Goal: Task Accomplishment & Management: Use online tool/utility

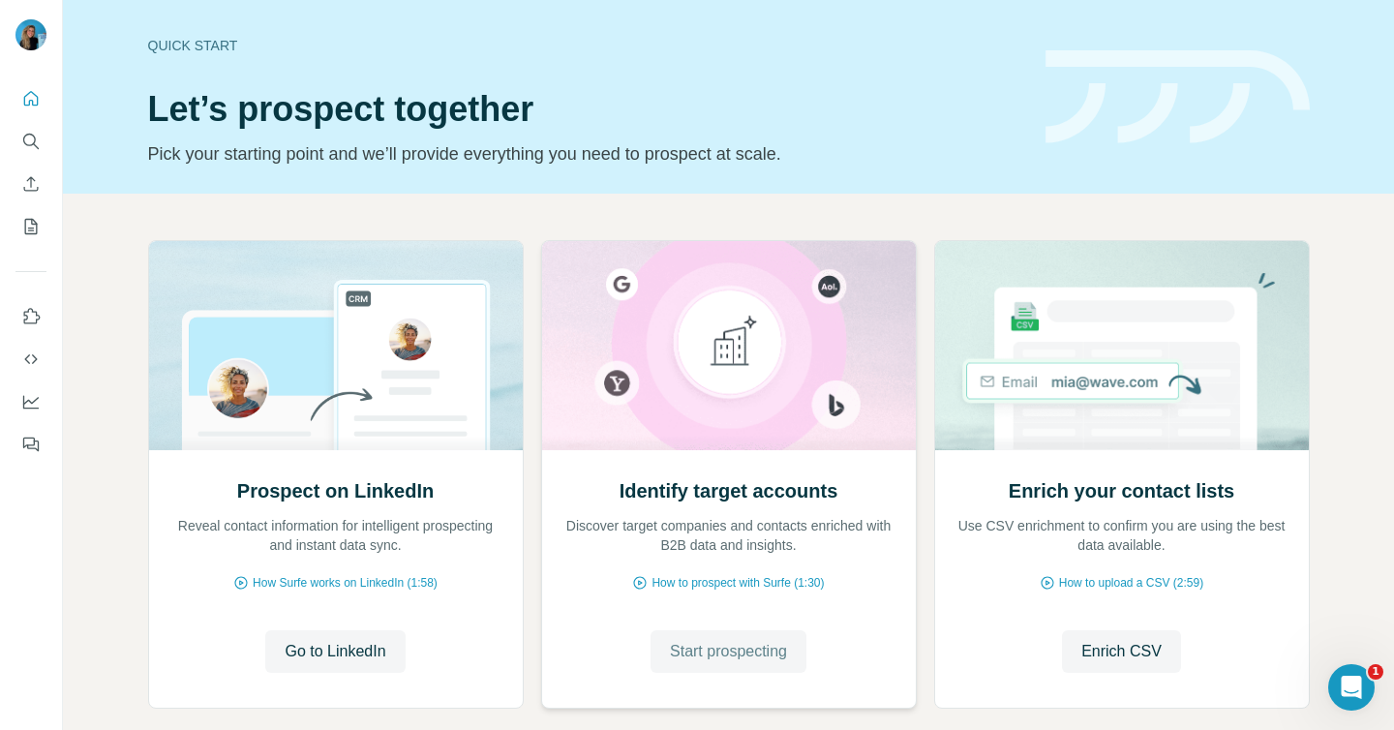
click at [688, 653] on span "Start prospecting" at bounding box center [728, 651] width 117 height 23
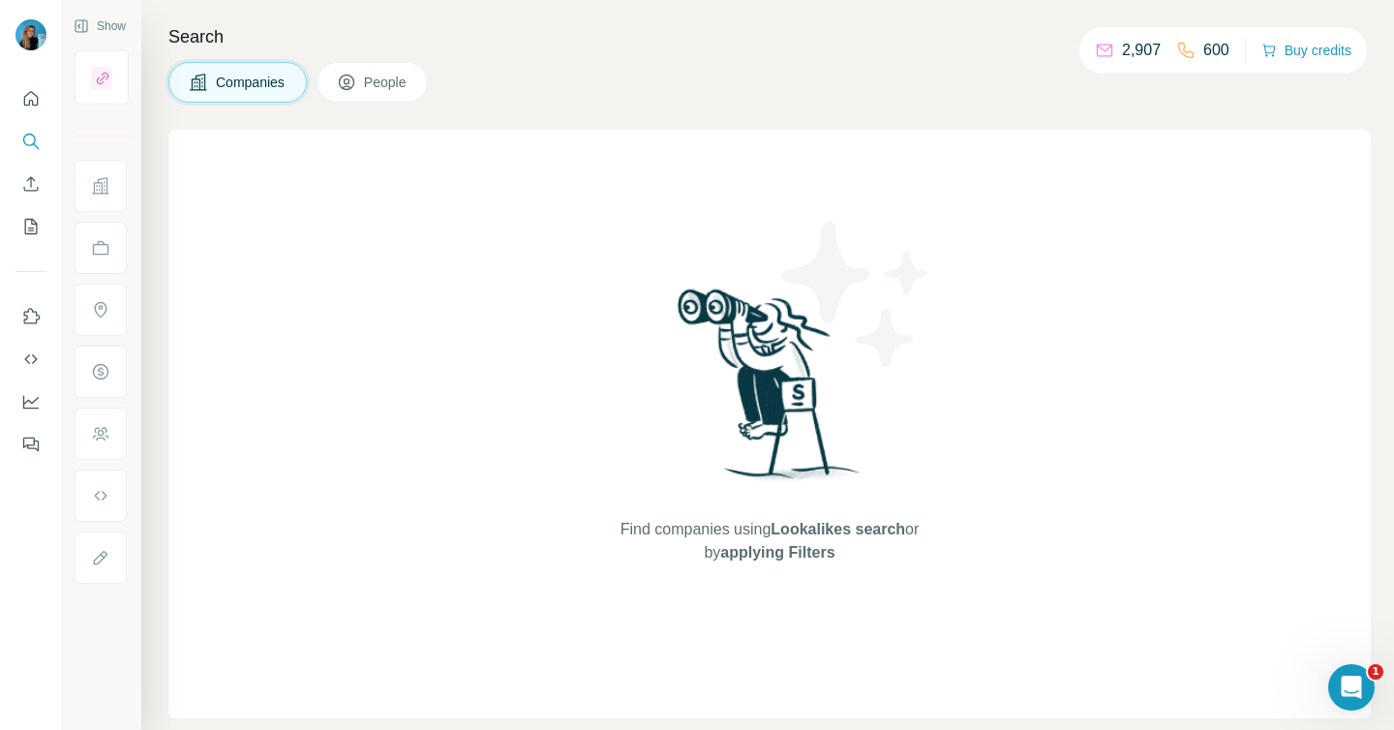
click at [266, 88] on span "Companies" at bounding box center [251, 82] width 71 height 19
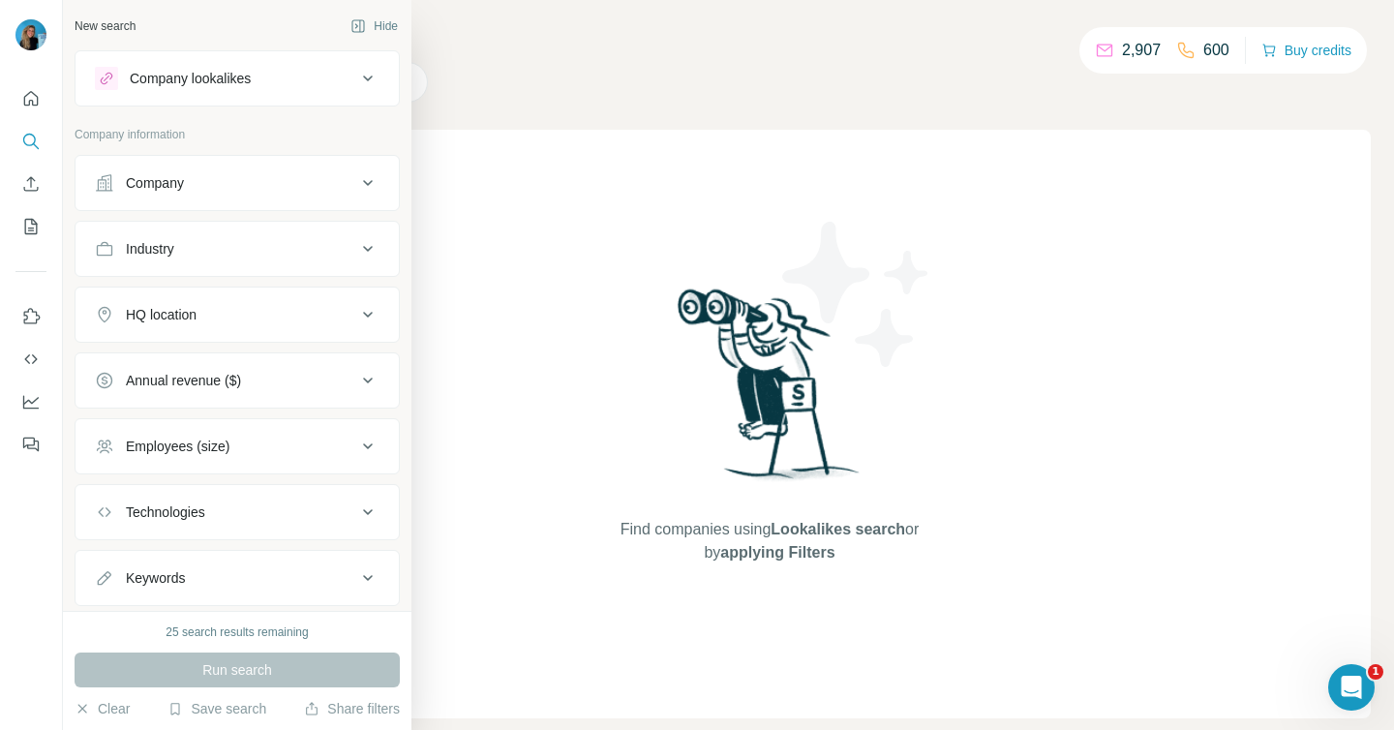
click at [198, 64] on button "Company lookalikes" at bounding box center [237, 78] width 323 height 46
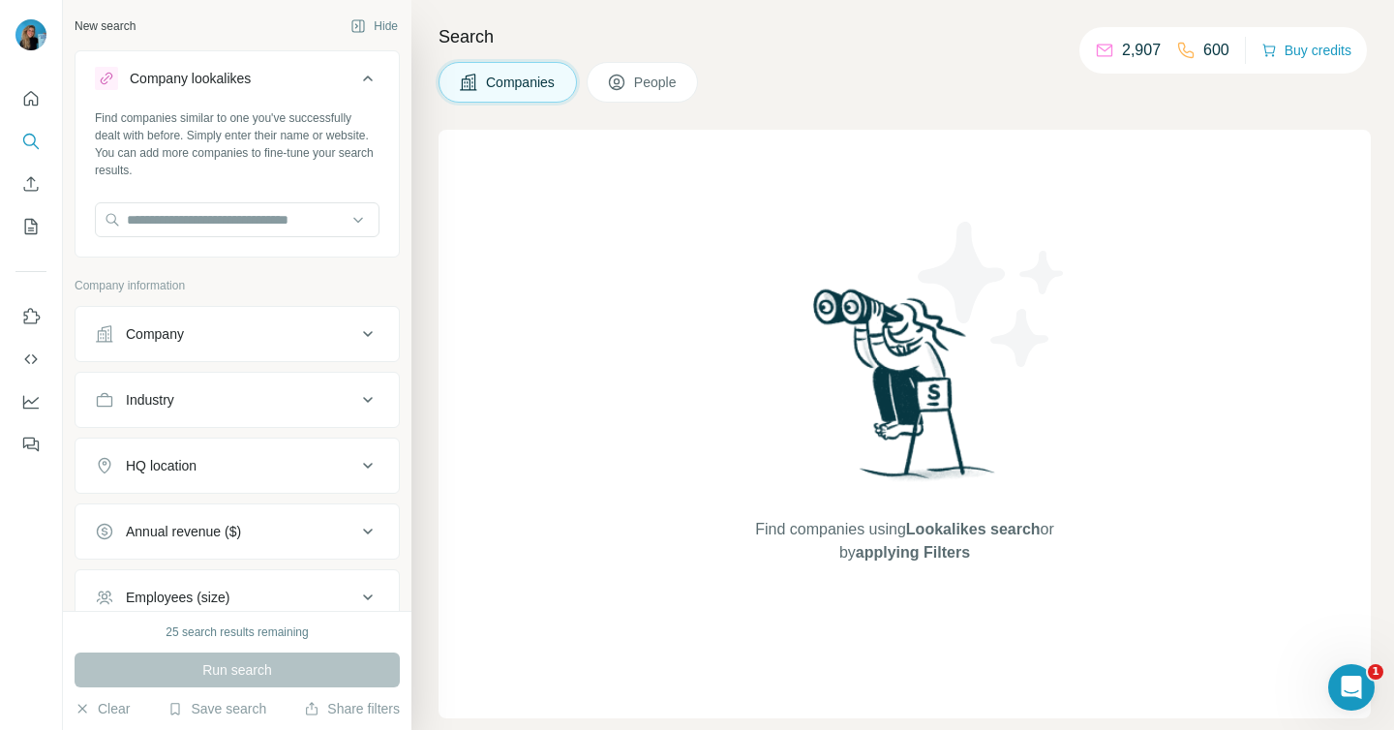
click at [198, 64] on button "Company lookalikes" at bounding box center [237, 82] width 323 height 54
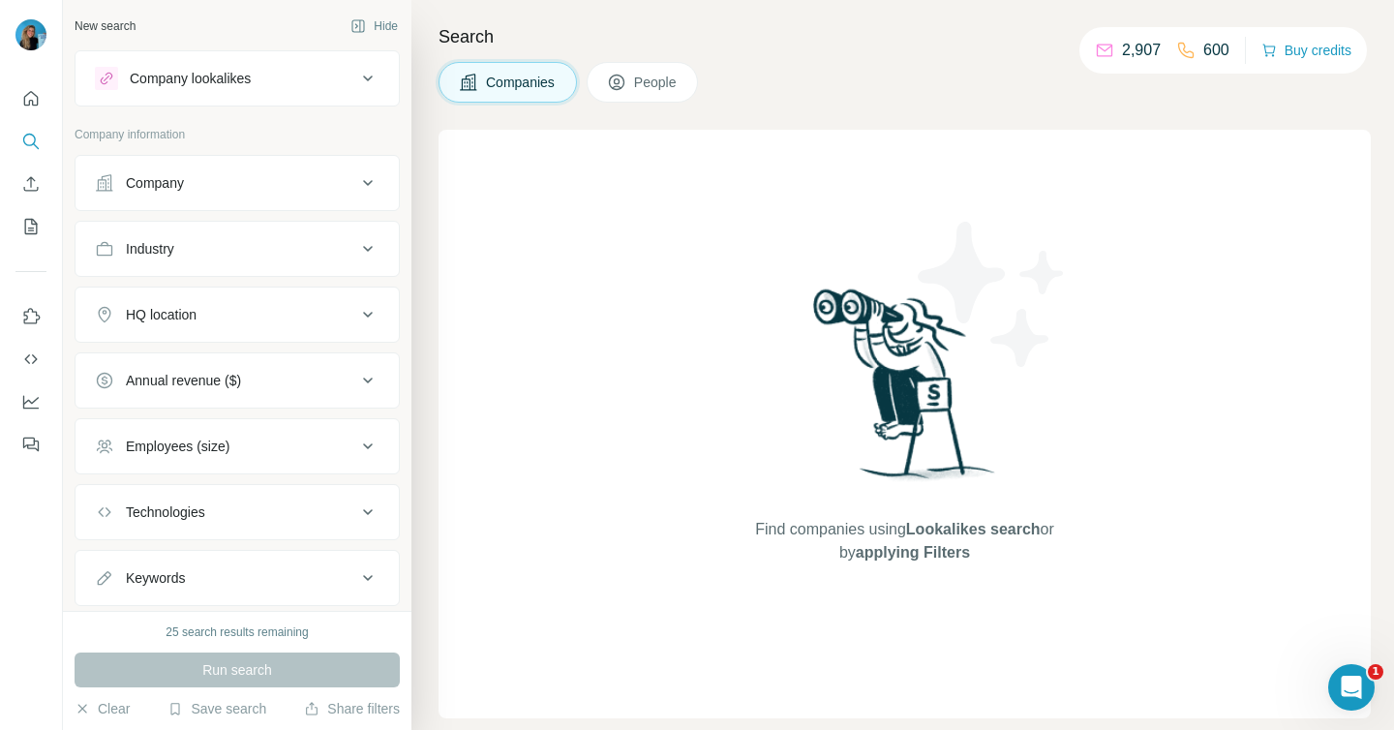
click at [166, 197] on button "Company" at bounding box center [237, 183] width 323 height 46
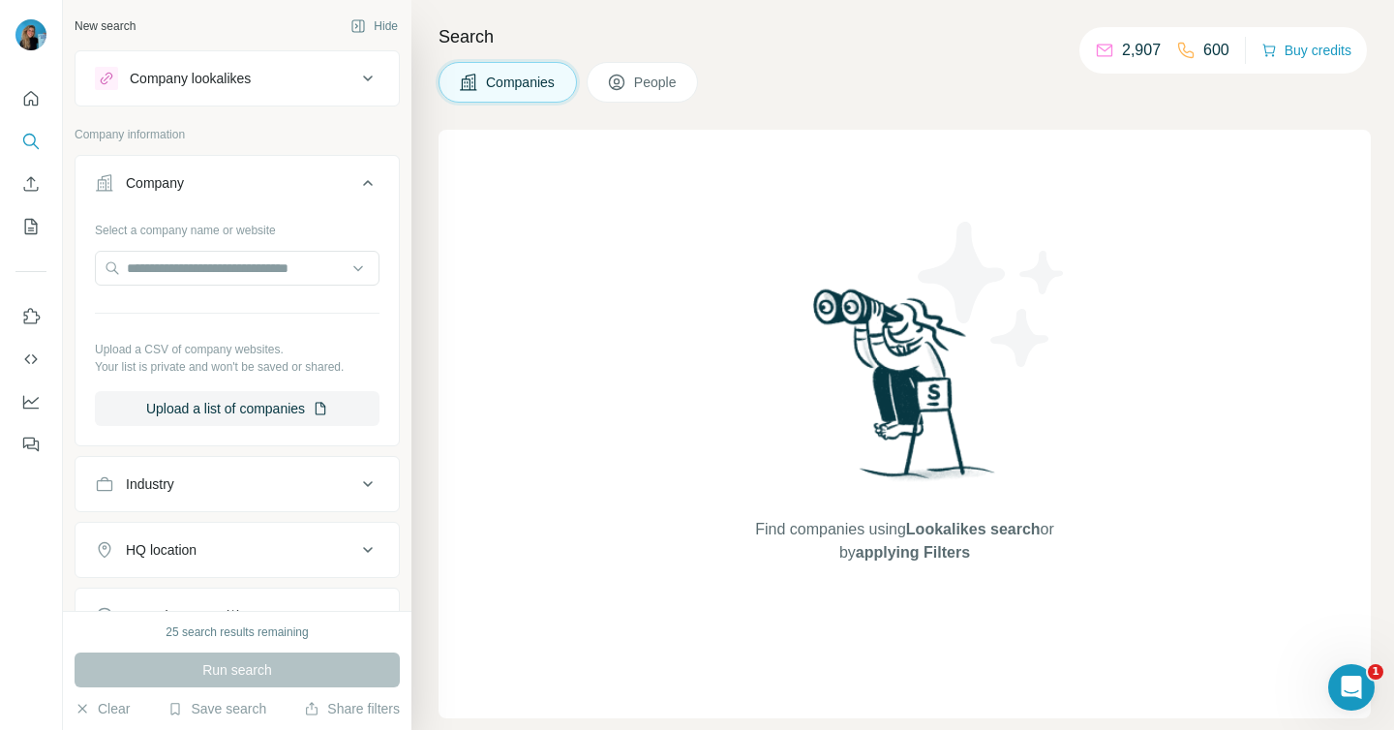
click at [251, 206] on button "Company" at bounding box center [237, 187] width 323 height 54
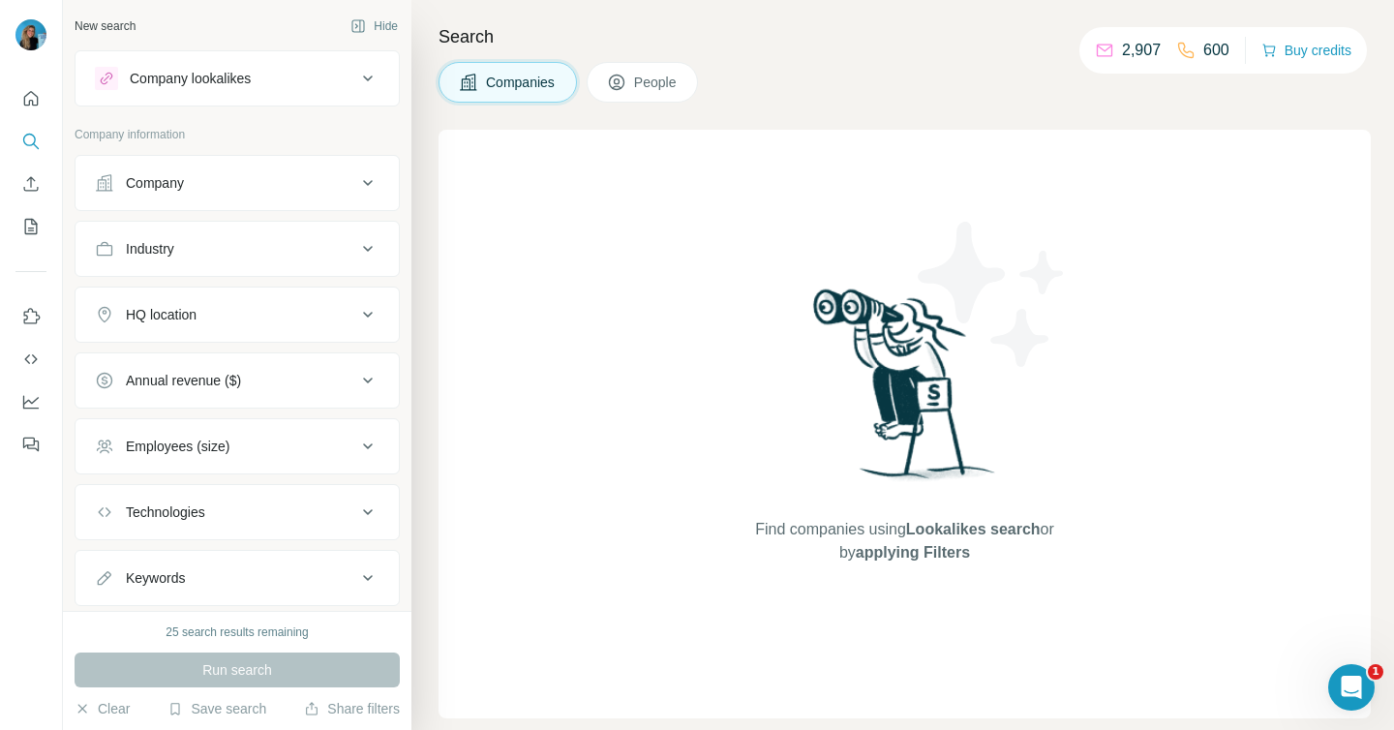
click at [240, 84] on div "Company lookalikes" at bounding box center [190, 78] width 121 height 19
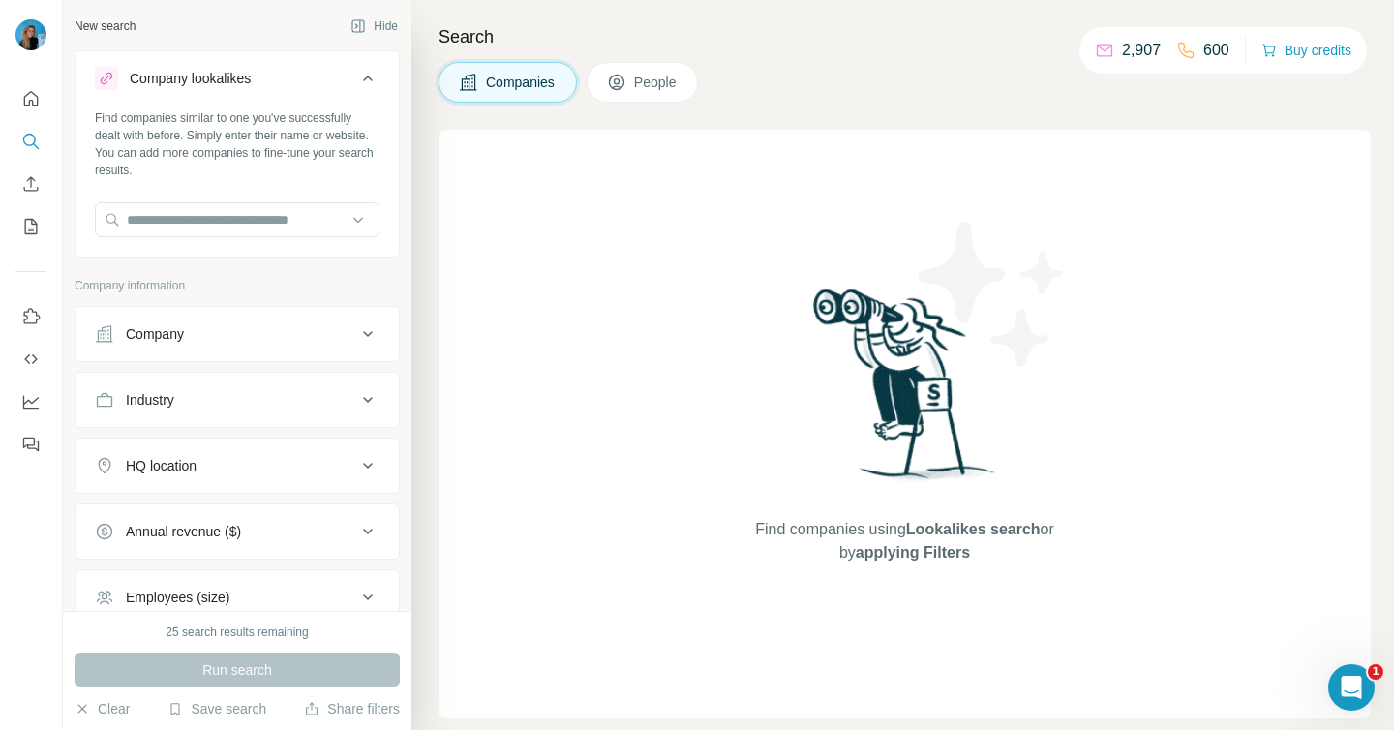
click at [240, 84] on div "Company lookalikes" at bounding box center [190, 78] width 121 height 19
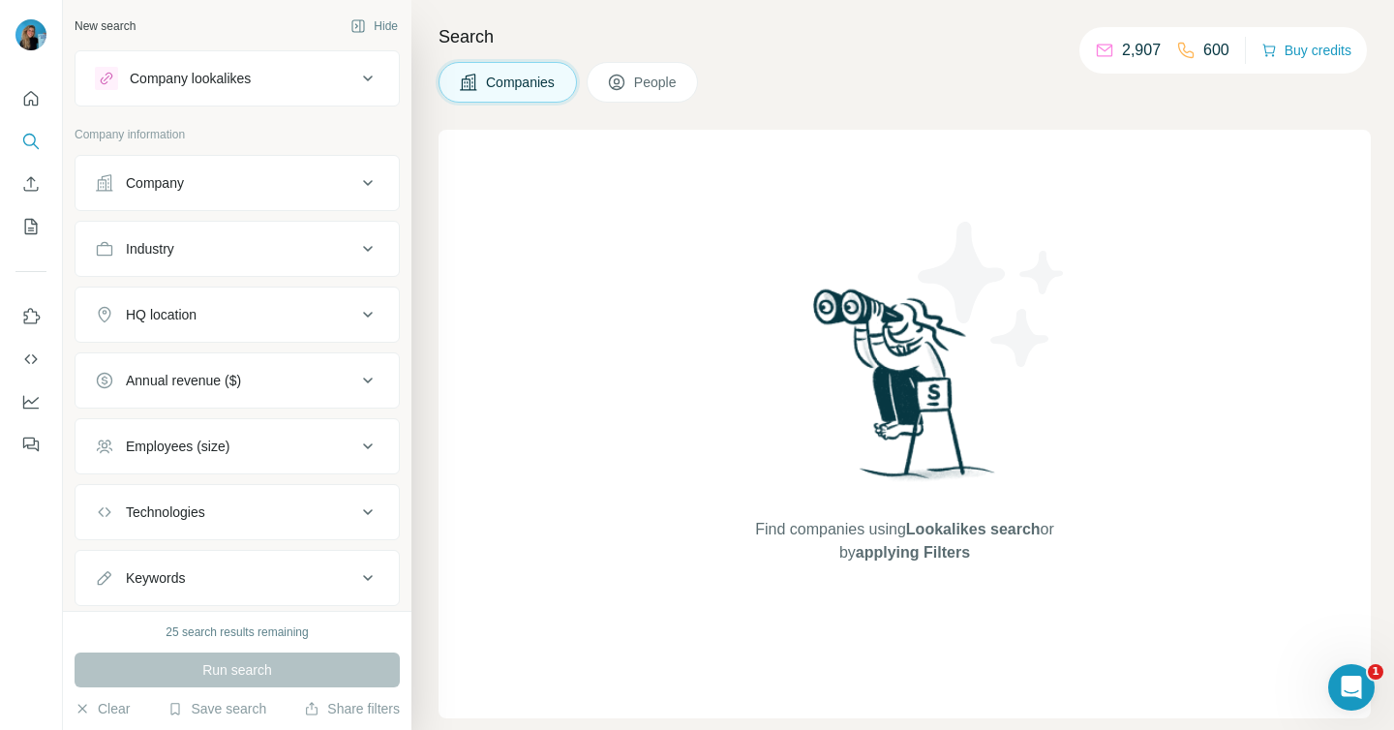
click at [693, 79] on button "People" at bounding box center [643, 82] width 112 height 41
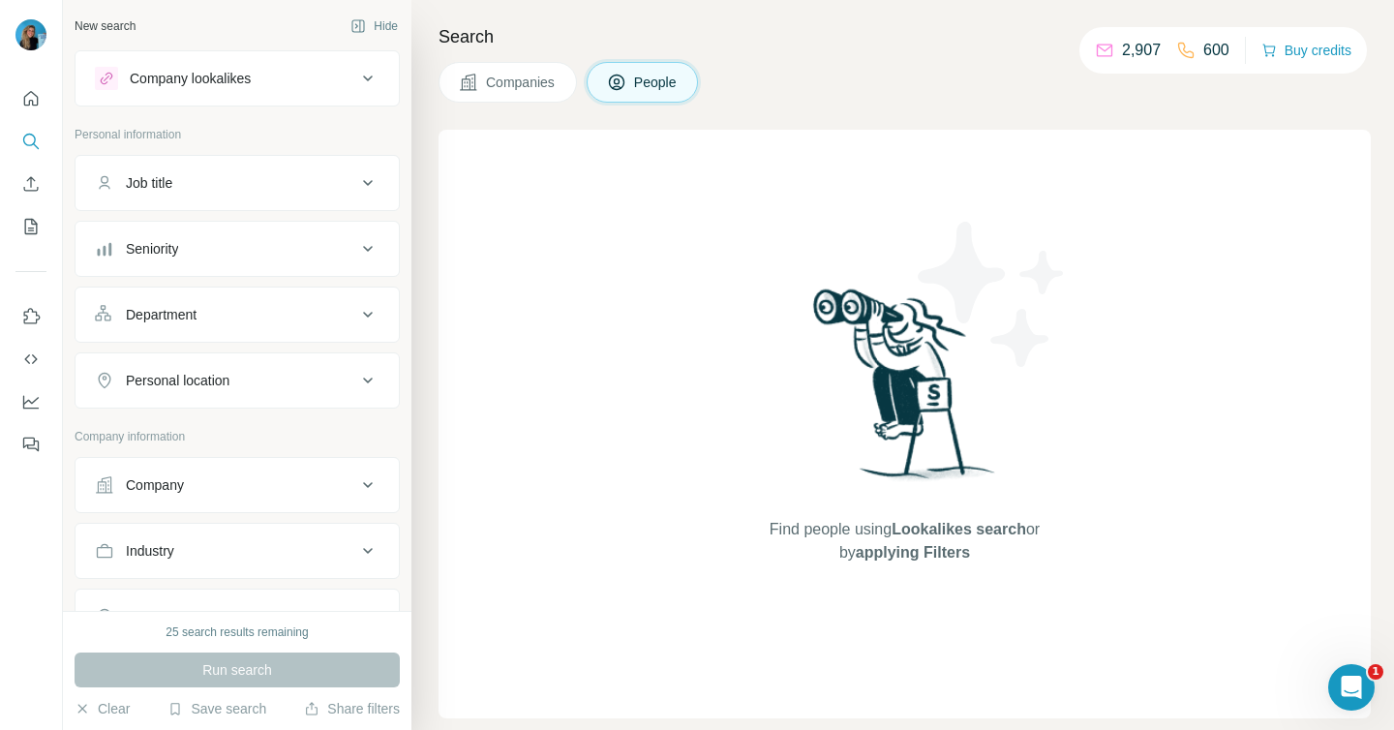
click at [218, 199] on button "Job title" at bounding box center [237, 183] width 323 height 46
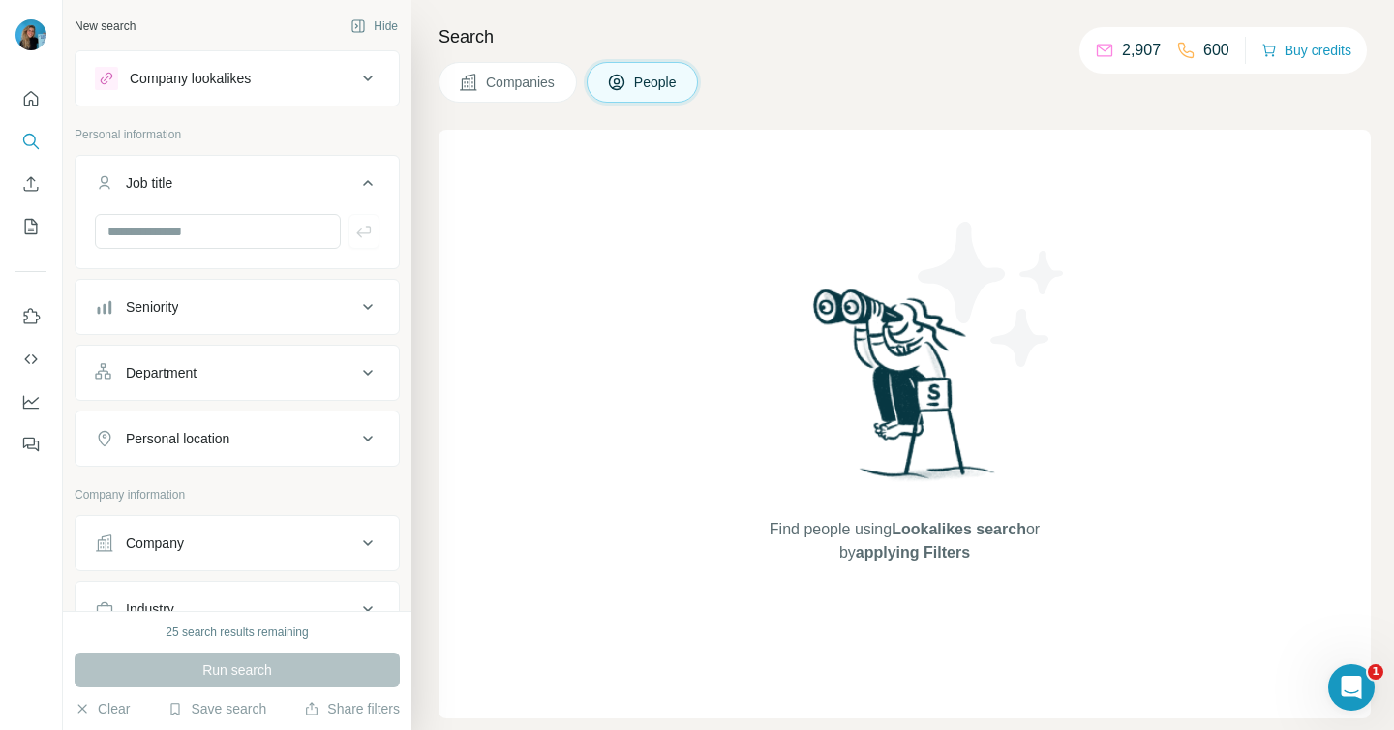
click at [183, 249] on div at bounding box center [237, 239] width 323 height 50
click at [183, 239] on input "text" at bounding box center [218, 231] width 246 height 35
type input "****"
click at [371, 237] on icon "button" at bounding box center [363, 231] width 19 height 19
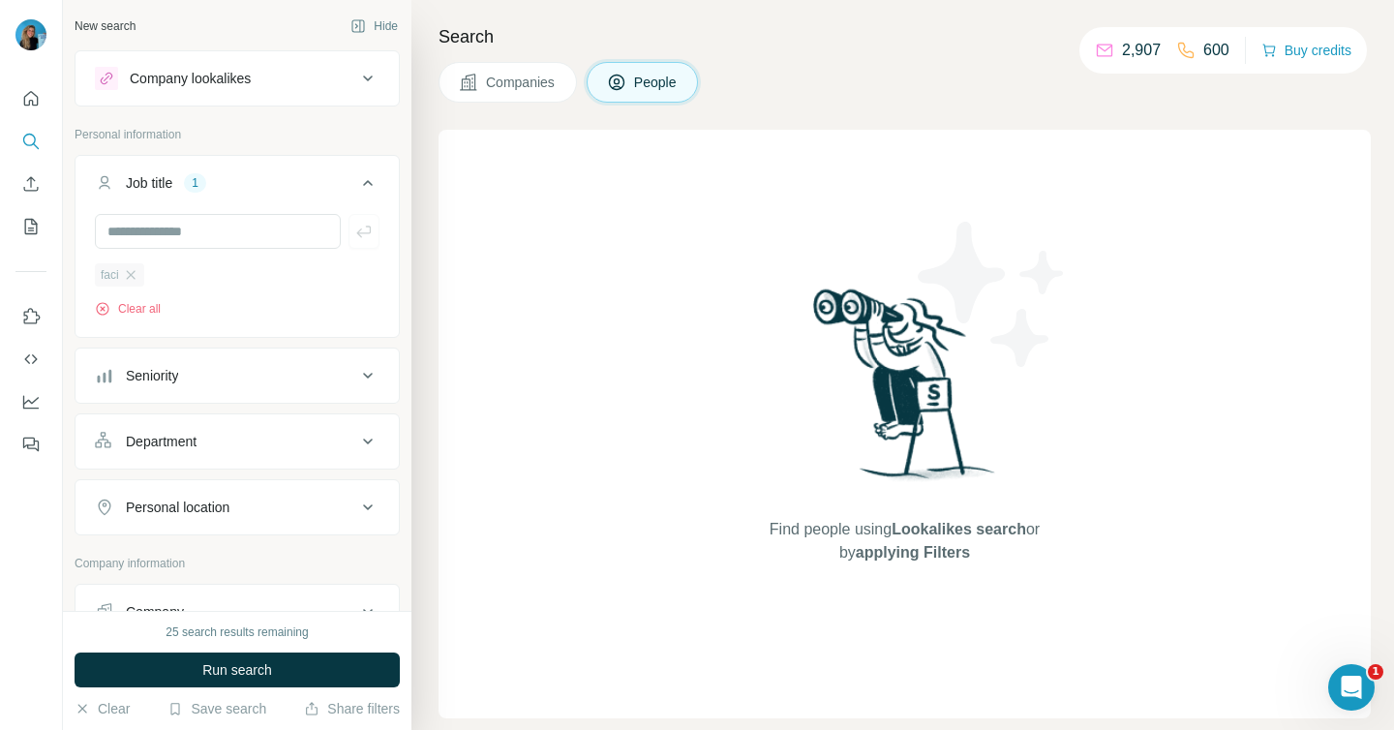
click at [134, 284] on div "faci" at bounding box center [119, 274] width 49 height 23
click at [149, 236] on input "text" at bounding box center [218, 231] width 246 height 35
click at [133, 272] on icon "button" at bounding box center [130, 274] width 15 height 15
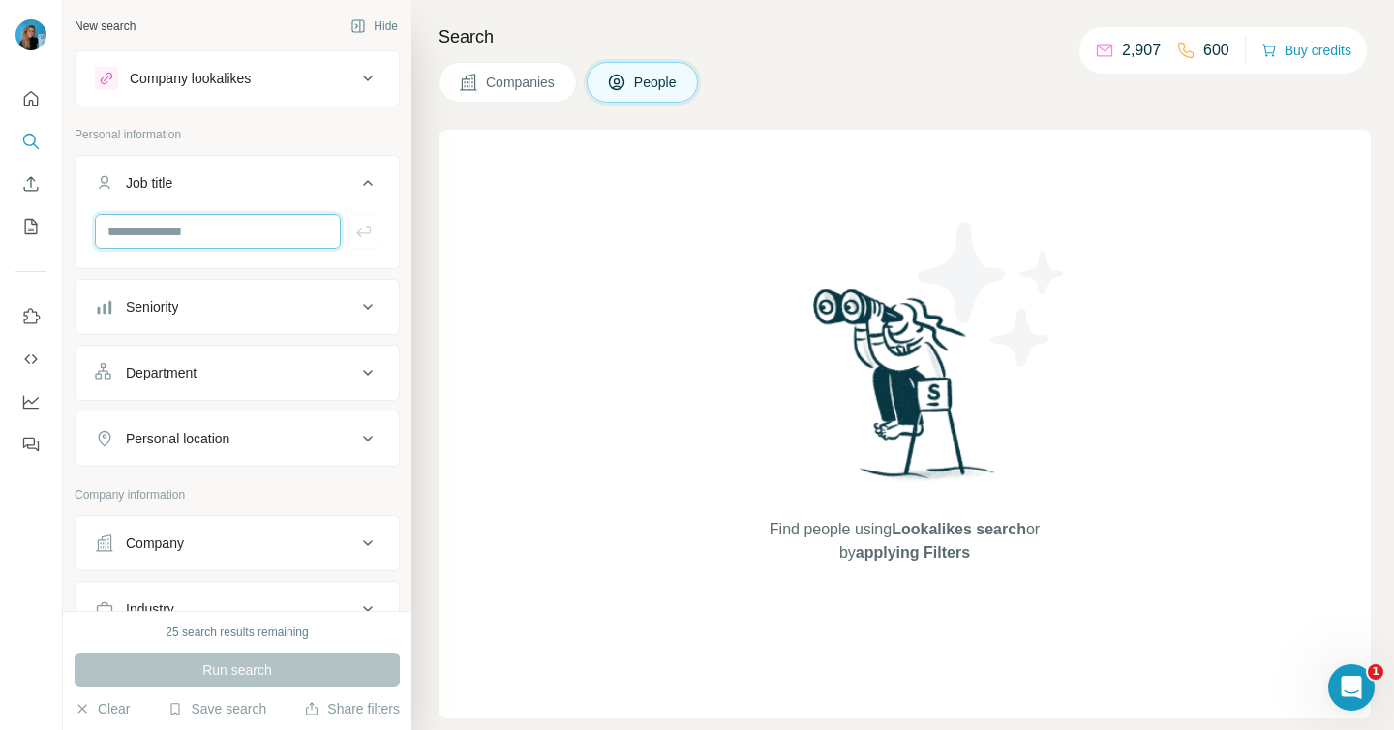
click at [138, 242] on input "text" at bounding box center [218, 231] width 246 height 35
type input "**********"
click at [207, 319] on button "Seniority" at bounding box center [237, 307] width 323 height 46
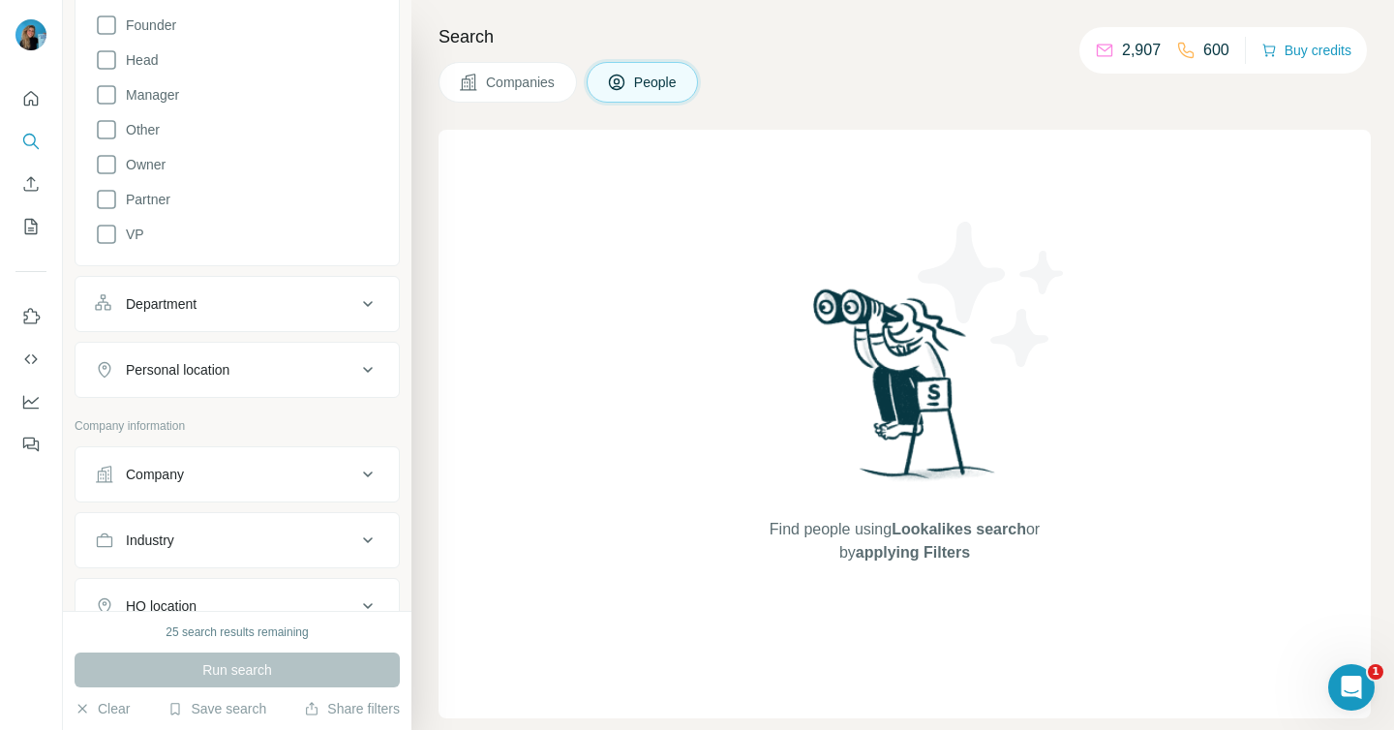
scroll to position [449, 0]
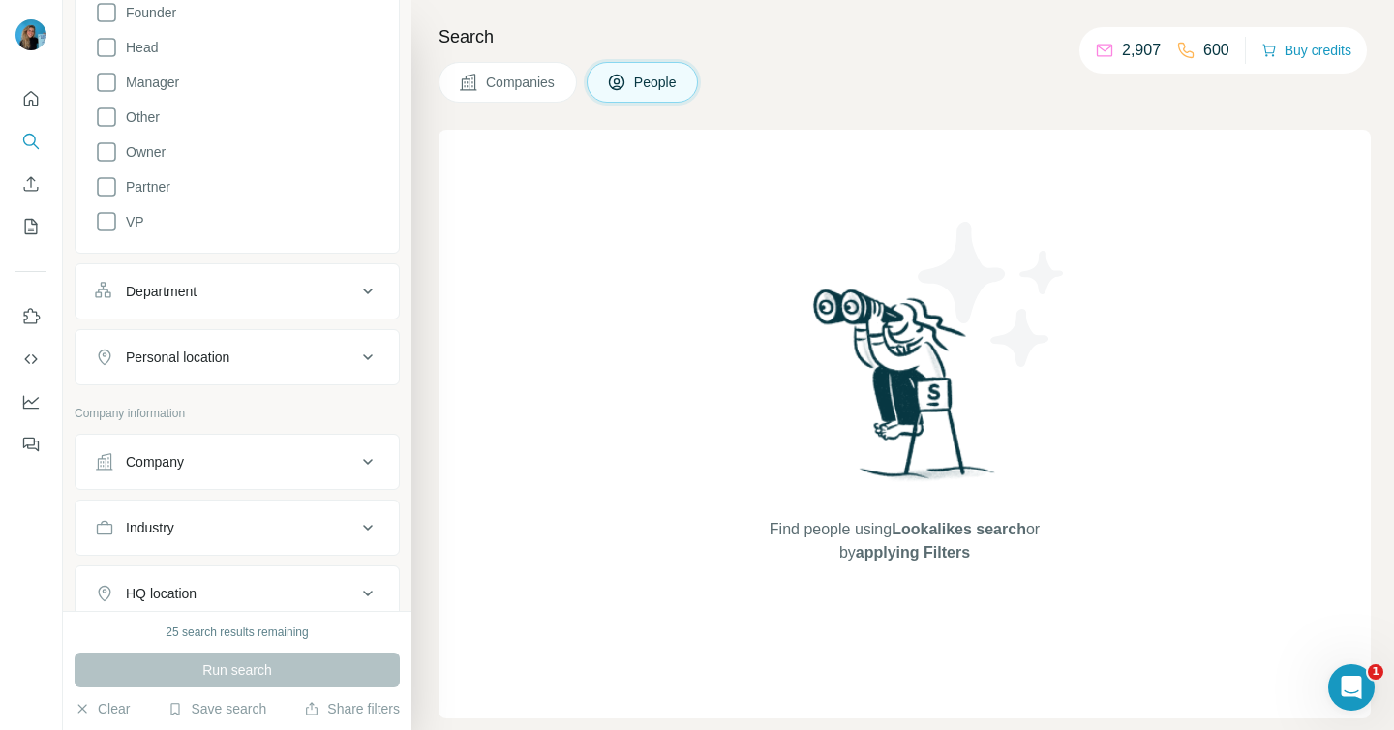
click at [152, 291] on div "Department" at bounding box center [161, 291] width 71 height 19
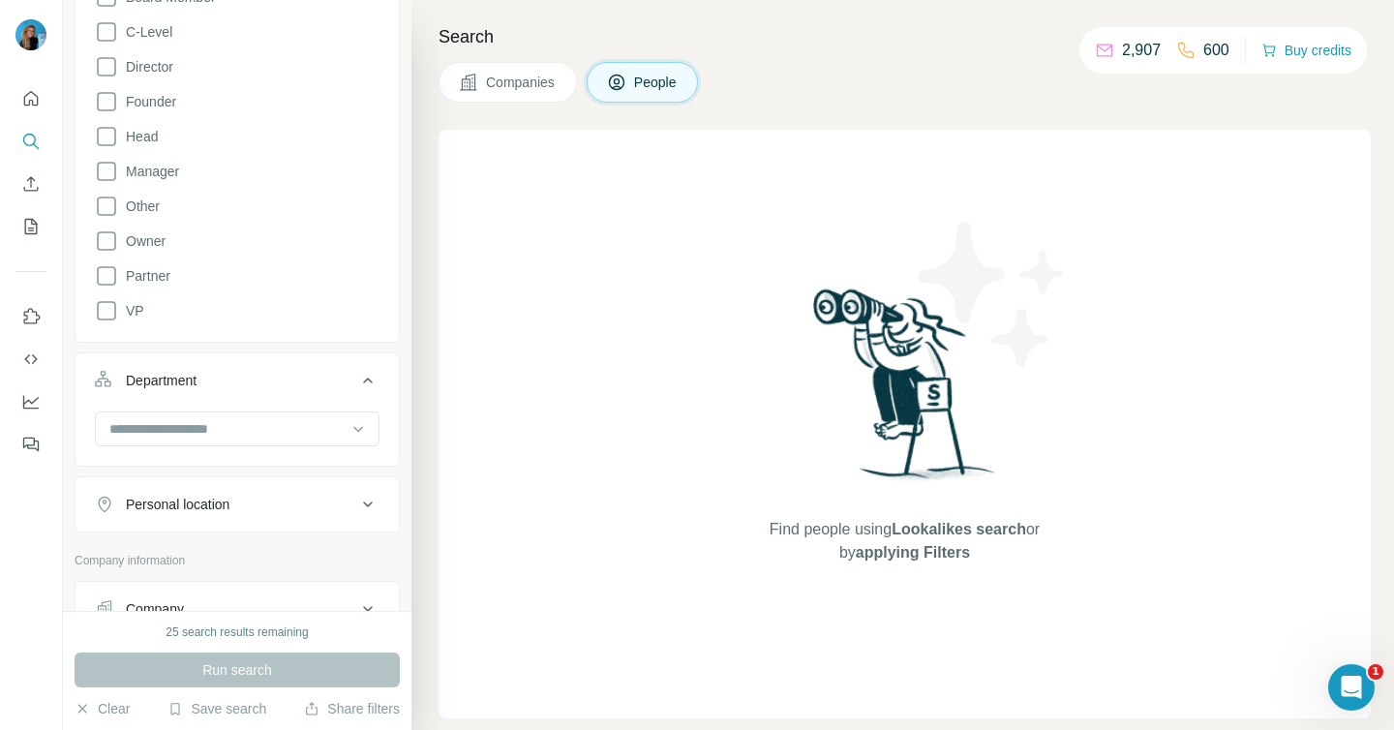
scroll to position [0, 0]
